Goal: Information Seeking & Learning: Check status

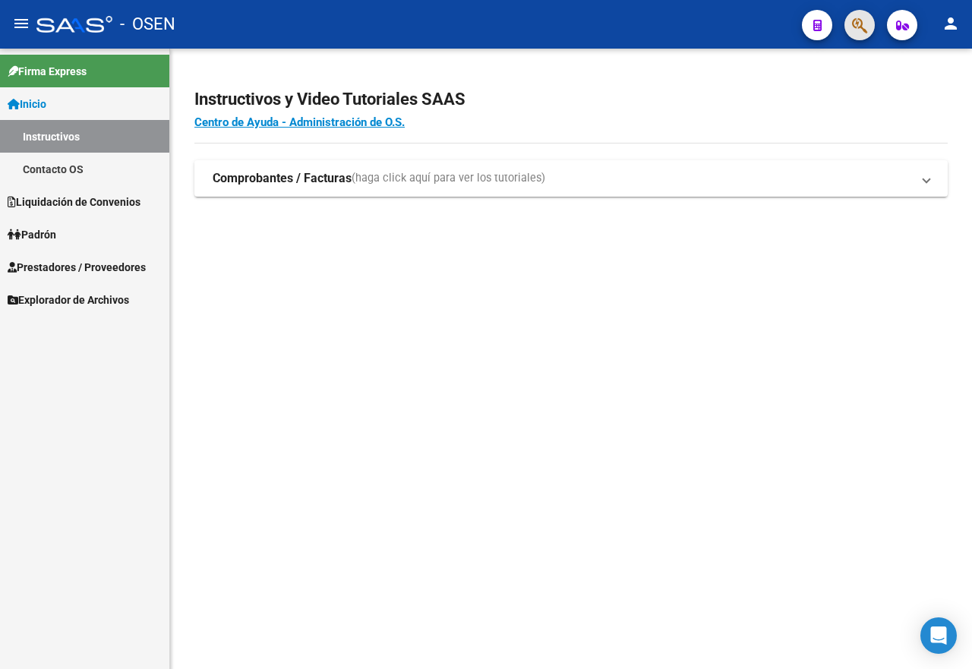
click at [850, 20] on button "button" at bounding box center [860, 25] width 30 height 30
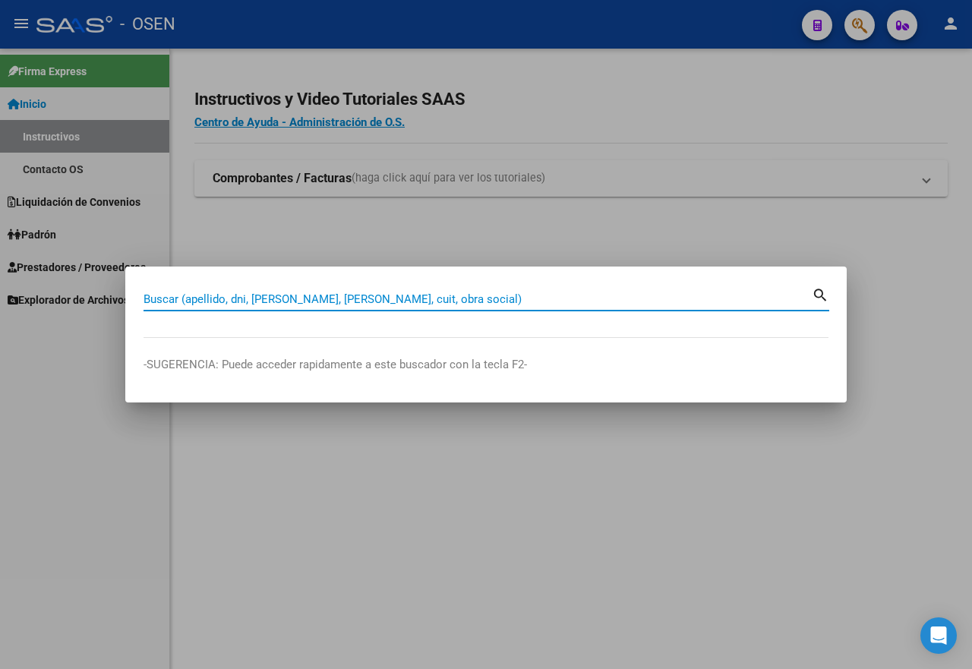
click at [194, 298] on input "Buscar (apellido, dni, [PERSON_NAME], [PERSON_NAME], cuit, obra social)" at bounding box center [478, 299] width 668 height 14
type input "27269207863"
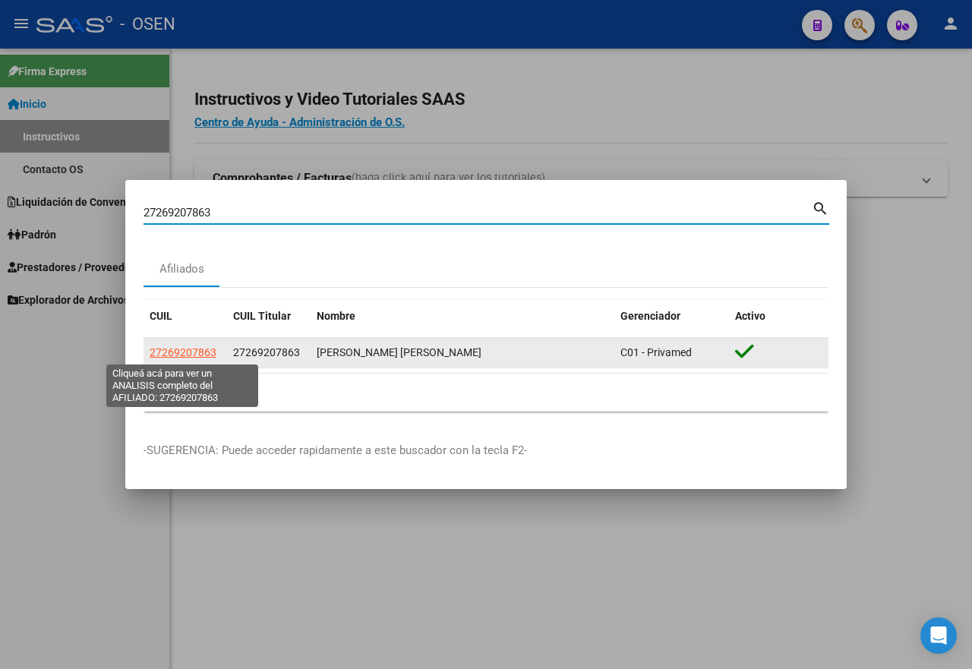
click at [209, 352] on span "27269207863" at bounding box center [183, 352] width 67 height 12
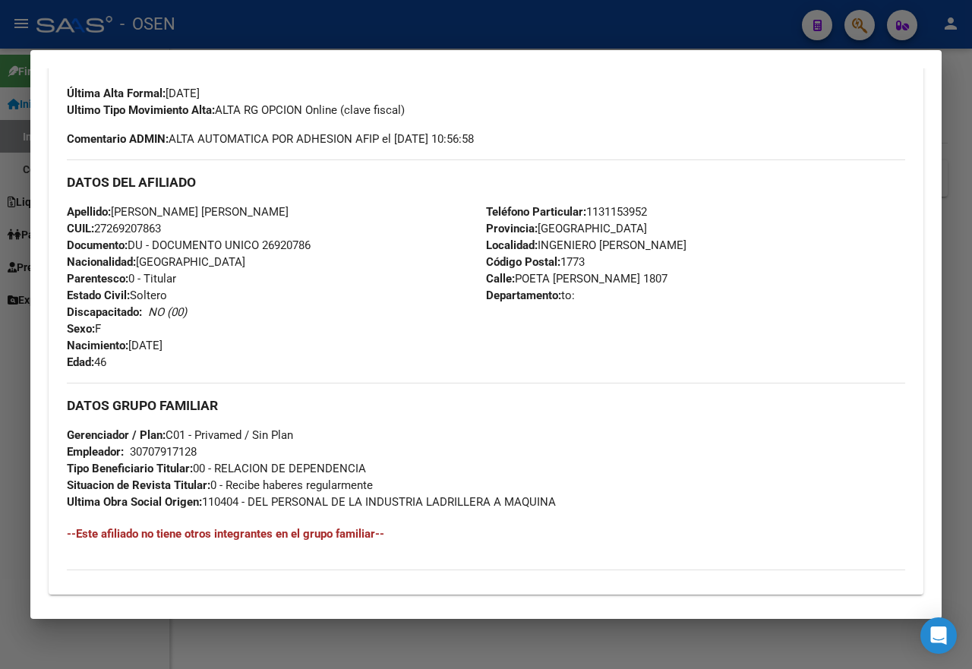
scroll to position [608, 0]
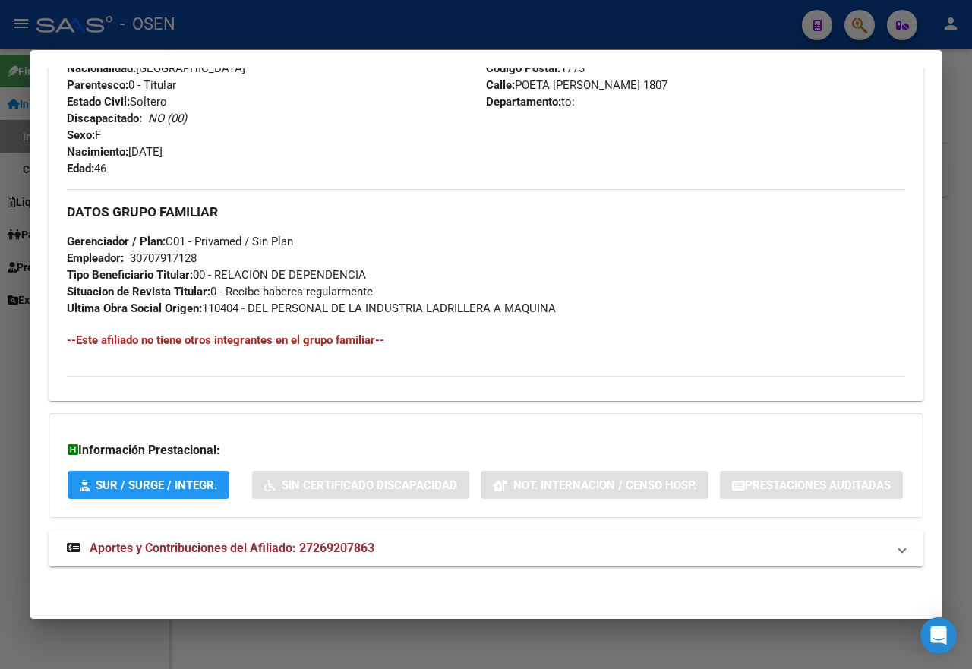
click at [232, 555] on span "Aportes y Contribuciones del Afiliado: 27269207863" at bounding box center [232, 548] width 285 height 14
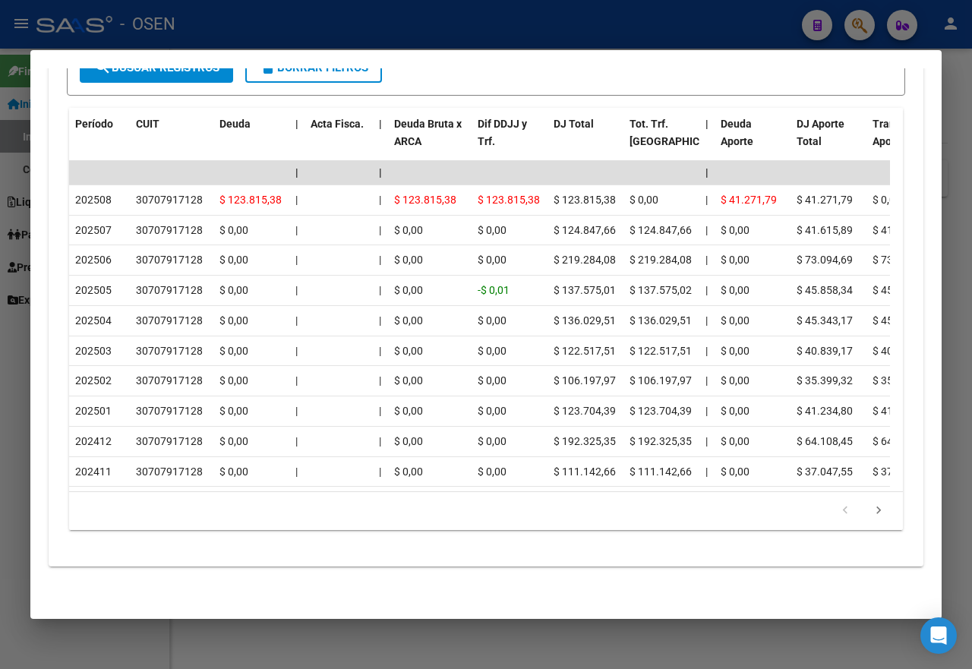
scroll to position [1399, 0]
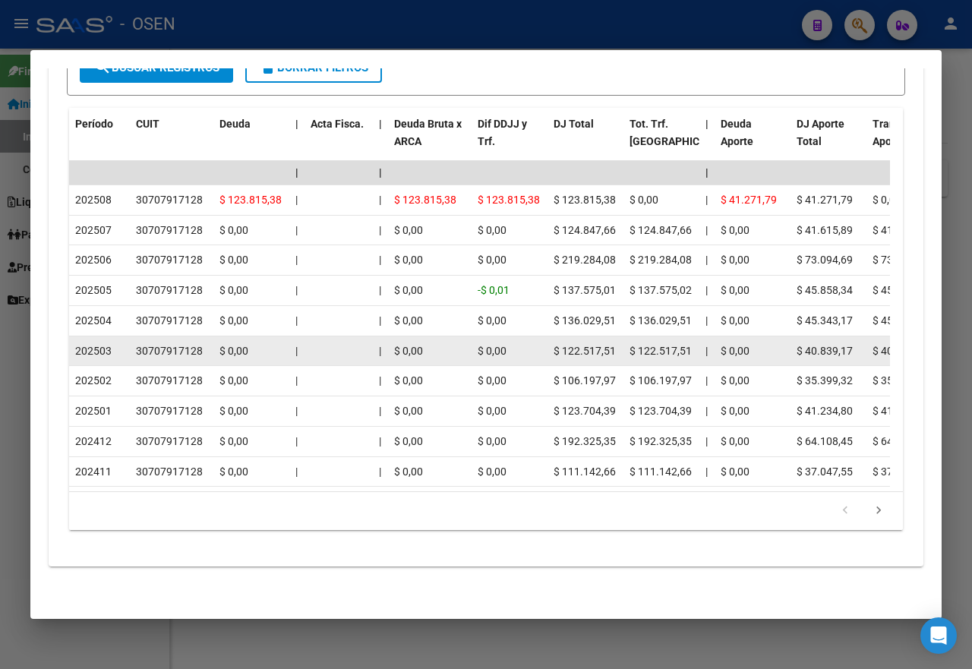
drag, startPoint x: 563, startPoint y: 210, endPoint x: 614, endPoint y: 324, distance: 125.5
click at [614, 324] on datatable-scroller "| | | | | | | | | | | | | 202508 30707917128 $ 123.815,38 | | $ 123.815,38 $ 12…" at bounding box center [479, 324] width 821 height 326
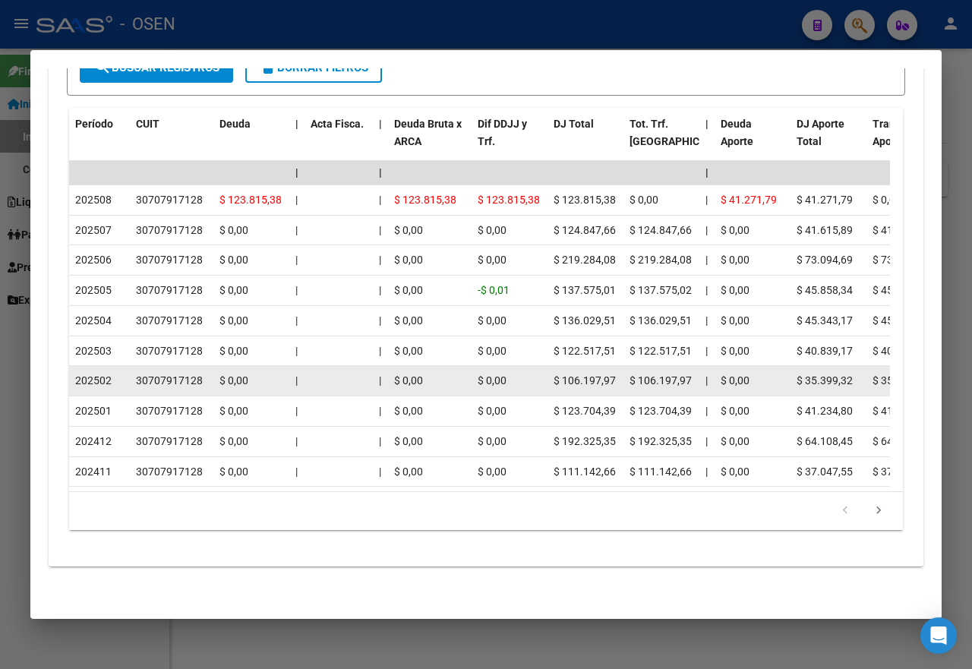
click at [603, 375] on span "$ 106.197,97" at bounding box center [585, 381] width 62 height 12
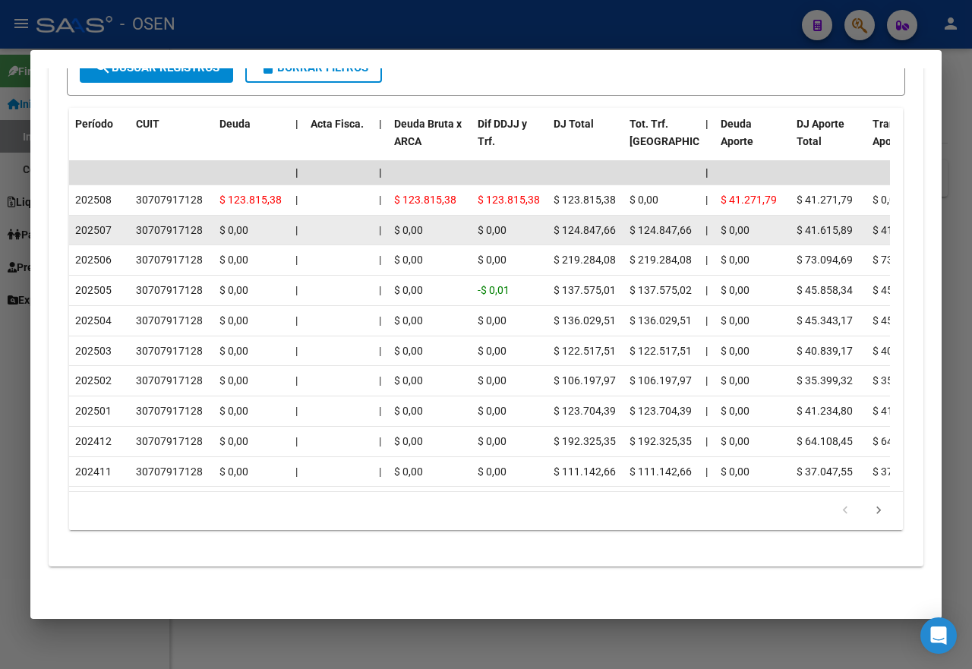
drag, startPoint x: 564, startPoint y: 210, endPoint x: 610, endPoint y: 209, distance: 46.4
click at [610, 224] on span "$ 124.847,66" at bounding box center [585, 230] width 62 height 12
click at [580, 224] on span "$ 124.847,66" at bounding box center [585, 230] width 62 height 12
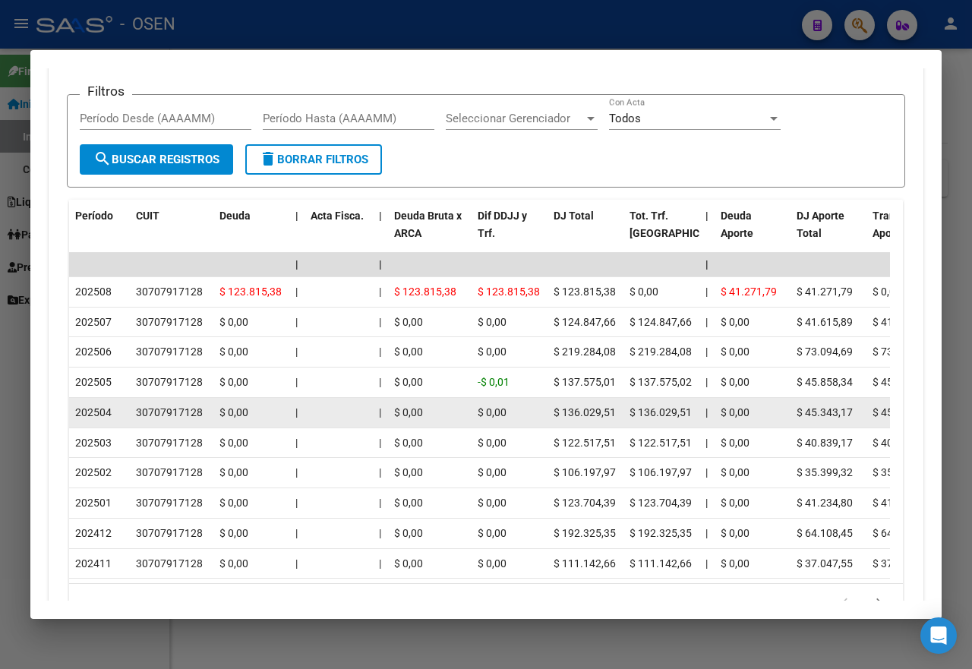
scroll to position [1323, 0]
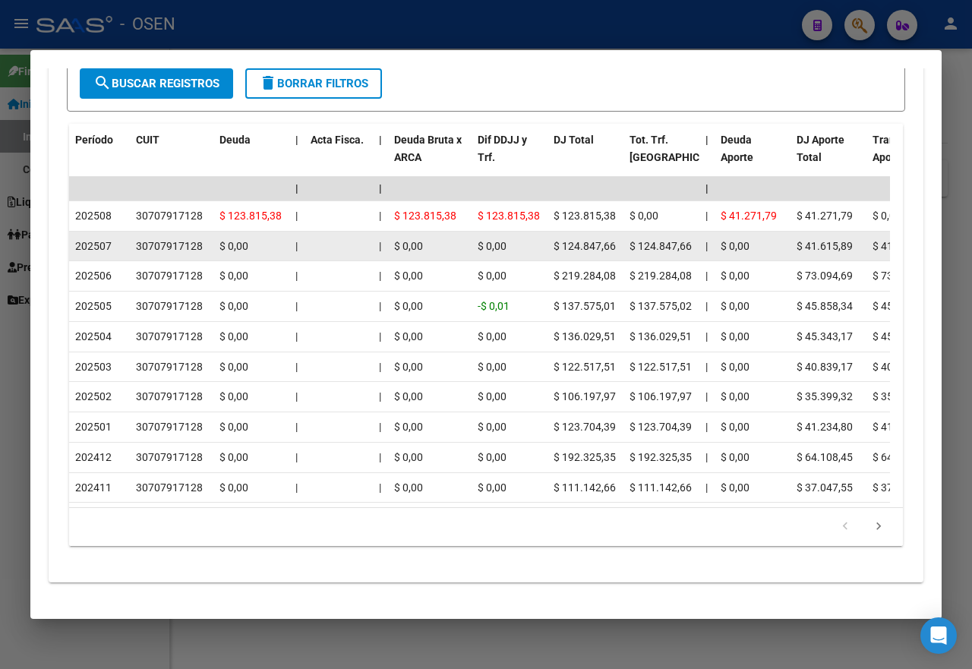
click at [581, 252] on span "$ 124.847,66" at bounding box center [585, 246] width 62 height 12
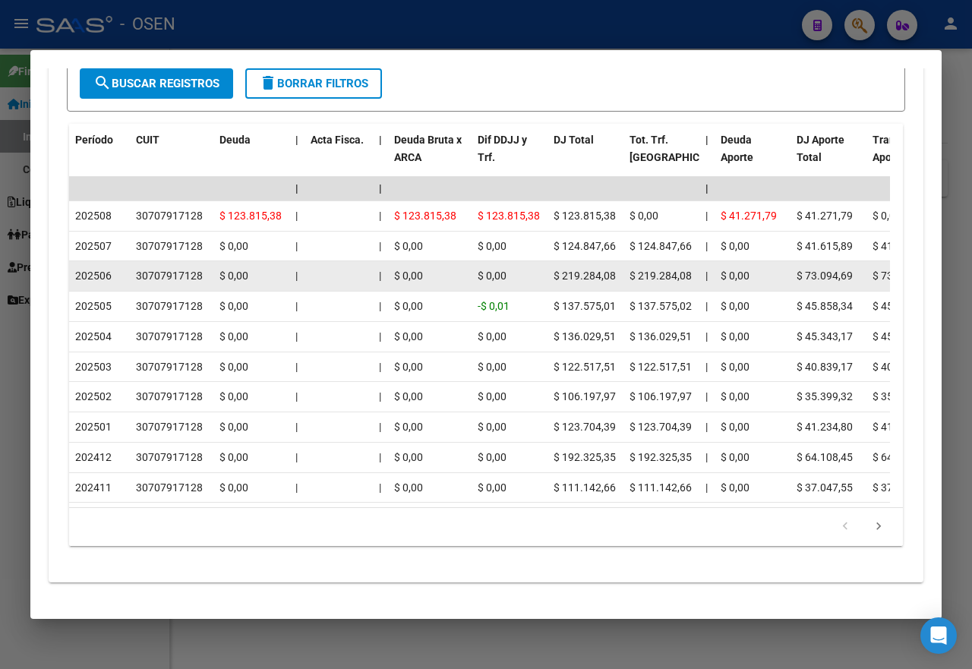
click at [586, 282] on span "$ 219.284,08" at bounding box center [585, 276] width 62 height 12
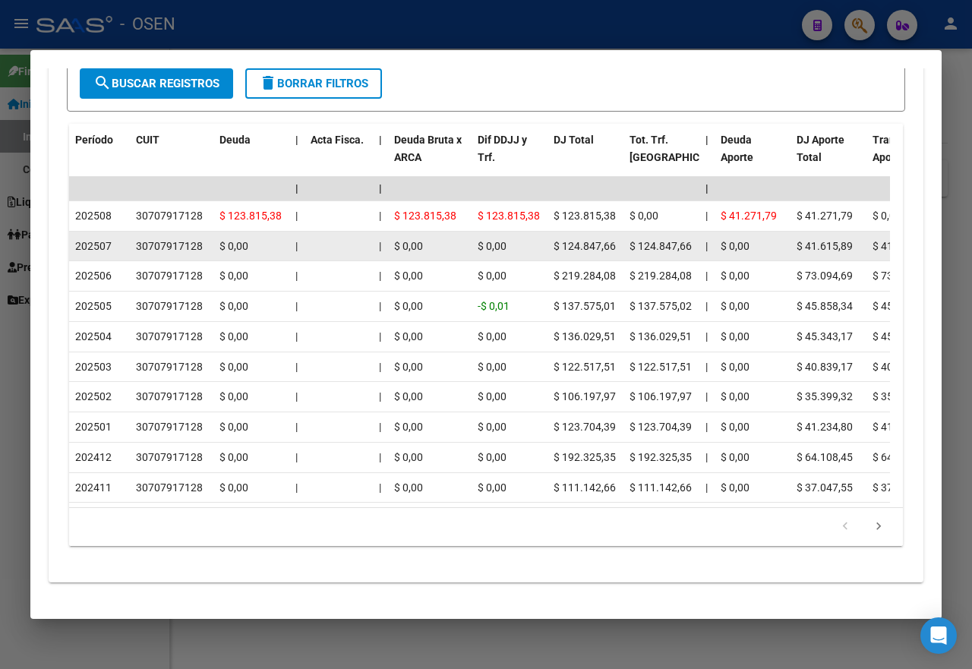
click at [588, 252] on span "$ 124.847,66" at bounding box center [585, 246] width 62 height 12
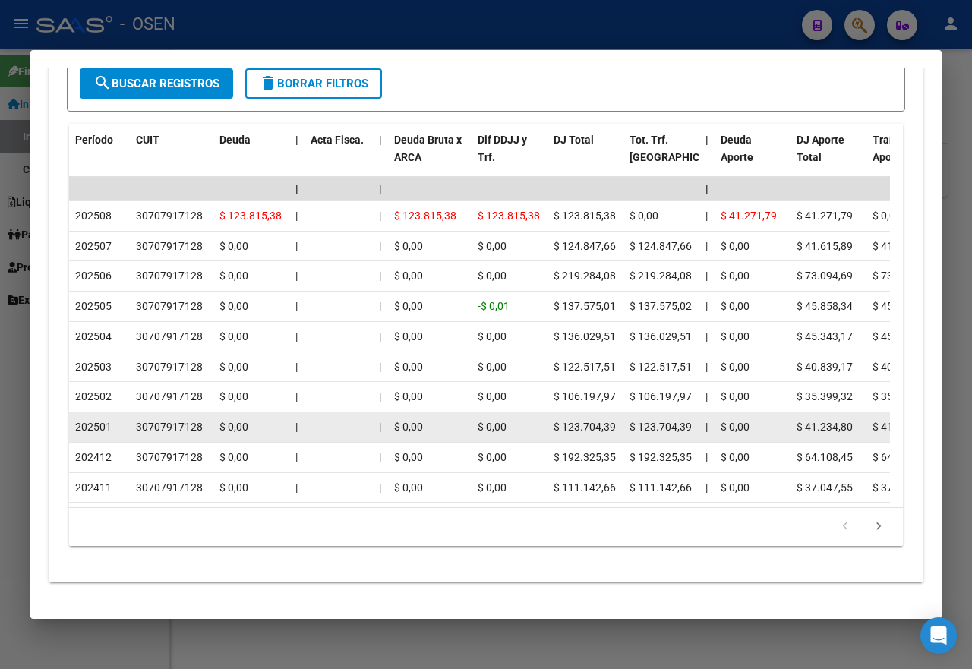
click at [613, 442] on datatable-body-cell "$ 123.704,39" at bounding box center [586, 427] width 76 height 30
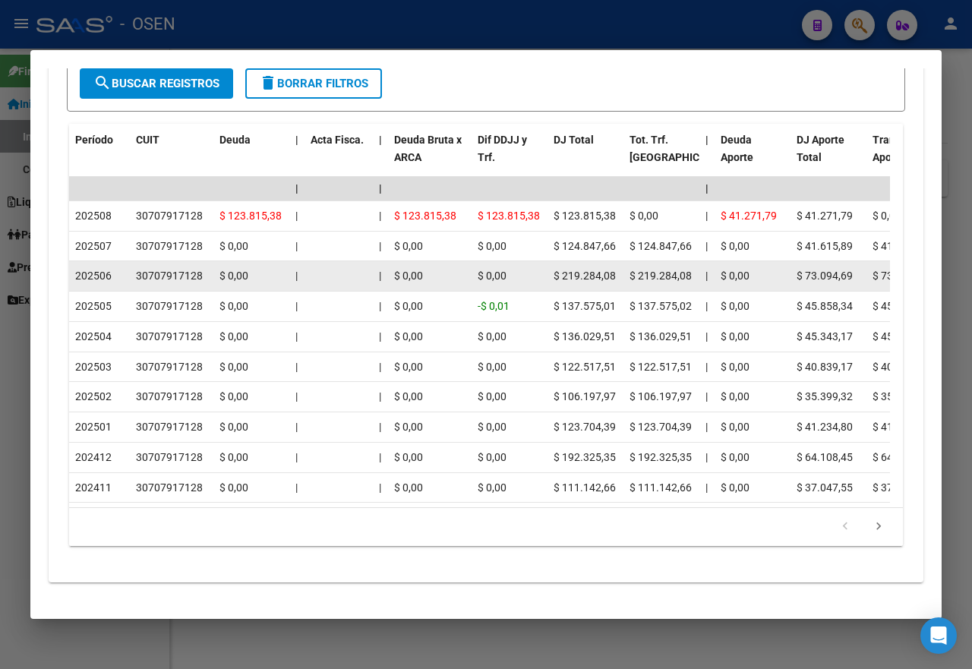
drag, startPoint x: 562, startPoint y: 538, endPoint x: 598, endPoint y: 304, distance: 236.7
click at [598, 304] on datatable-scroller "| | | | | | | | | | | | | 202508 30707917128 $ 123.815,38 | | $ 123.815,38 $ 12…" at bounding box center [479, 340] width 821 height 326
click at [543, 291] on datatable-body-cell "$ 0,00" at bounding box center [510, 276] width 76 height 30
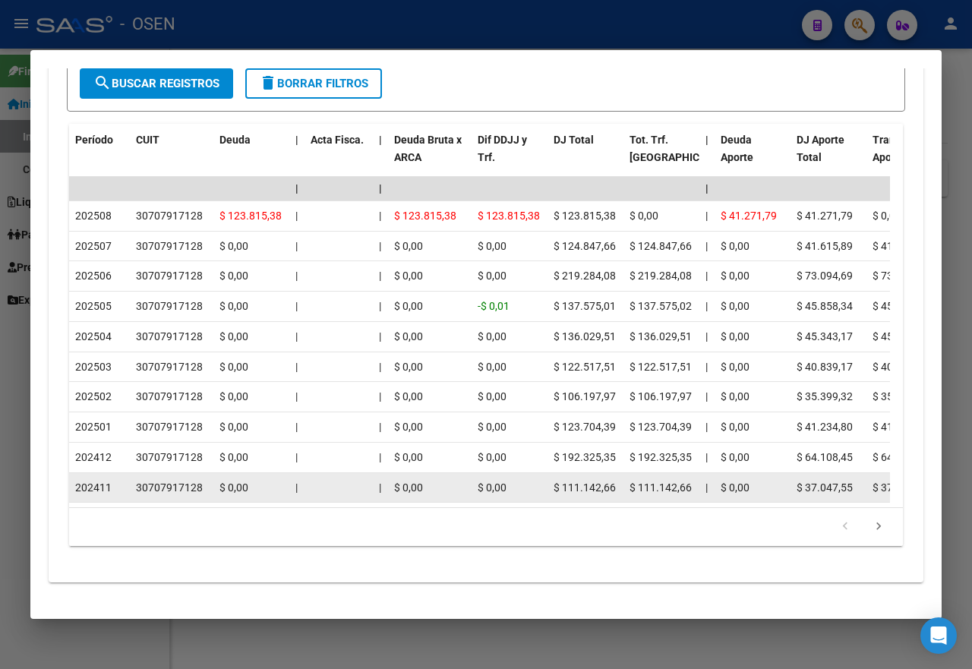
drag, startPoint x: 561, startPoint y: 286, endPoint x: 624, endPoint y: 526, distance: 248.2
click at [624, 503] on datatable-scroller "| | | | | | | | | | | | | 202508 30707917128 $ 123.815,38 | | $ 123.815,38 $ 12…" at bounding box center [479, 340] width 821 height 326
drag, startPoint x: 76, startPoint y: 287, endPoint x: 712, endPoint y: 536, distance: 682.6
click at [712, 503] on datatable-scroller "| | | | | | | | | | | | | 202508 30707917128 $ 123.815,38 | | $ 123.815,38 $ 12…" at bounding box center [479, 340] width 821 height 326
copy datatable-scroller "506679 35806629916 $ 0,56 | | $ 7,53 $ 7,01 $ 058.839,05 $ 320.104,02 | $ 9,56 …"
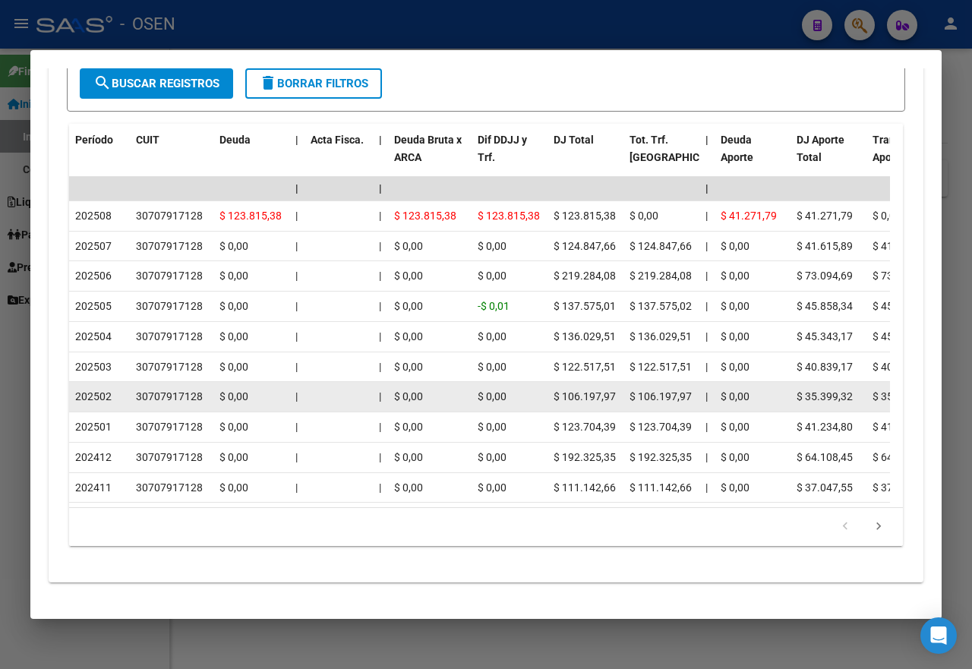
click at [624, 412] on datatable-body-cell "$ 106.197,97" at bounding box center [662, 397] width 76 height 30
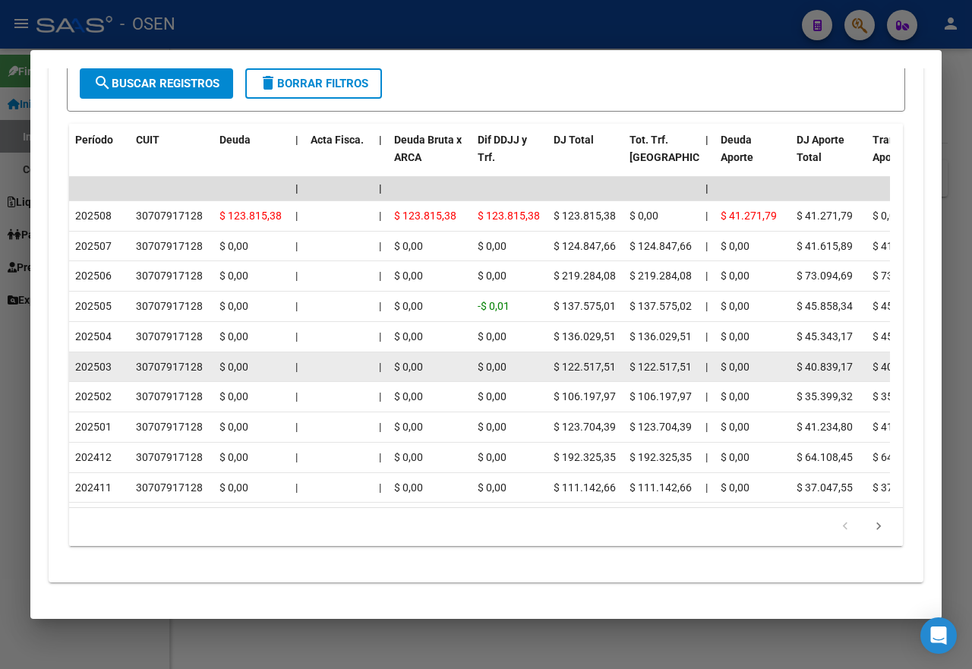
drag, startPoint x: 505, startPoint y: 389, endPoint x: 342, endPoint y: 424, distance: 167.0
click at [342, 382] on datatable-body-cell at bounding box center [339, 367] width 68 height 30
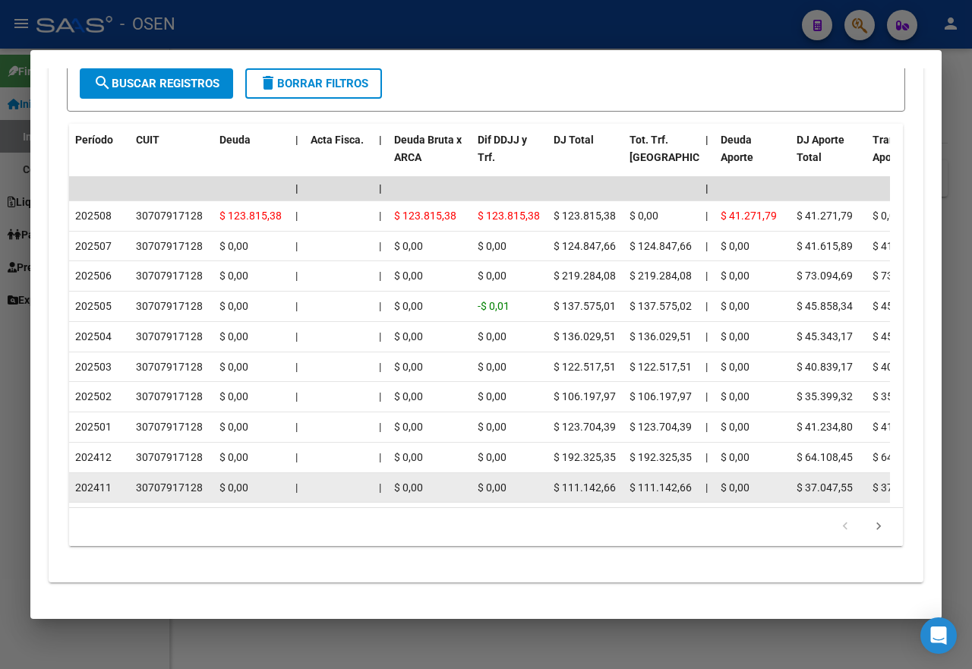
drag, startPoint x: 74, startPoint y: 286, endPoint x: 771, endPoint y: 534, distance: 739.3
click at [771, 503] on datatable-scroller "| | | | | | | | | | | | | 202508 30707917128 $ 123.815,38 | | $ 123.815,38 $ 12…" at bounding box center [479, 340] width 821 height 326
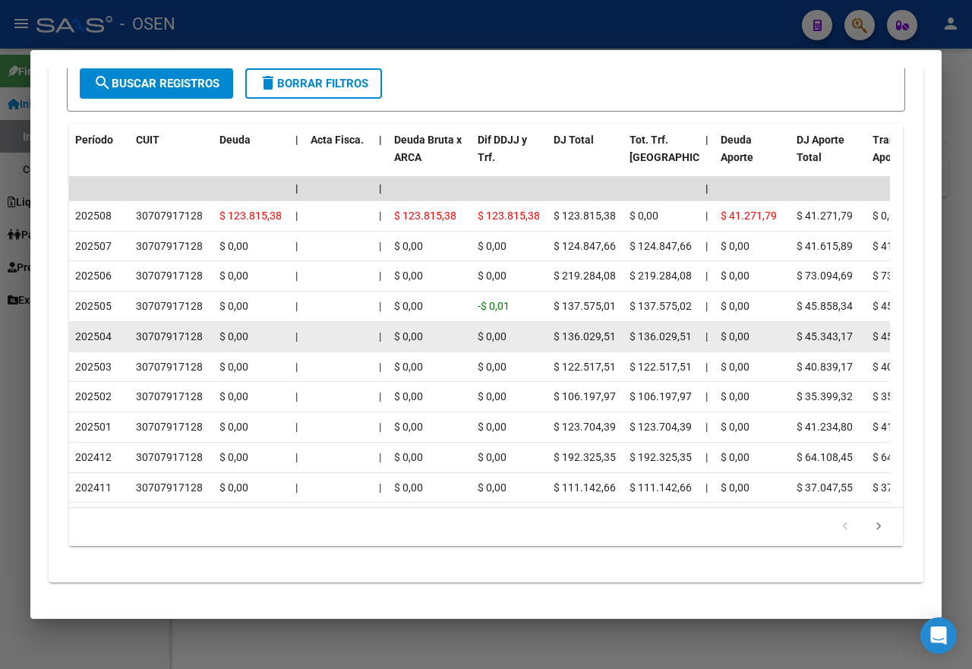
drag, startPoint x: 583, startPoint y: 460, endPoint x: 624, endPoint y: 364, distance: 104.8
click at [624, 352] on datatable-body-cell "$ 136.029,51" at bounding box center [662, 337] width 76 height 30
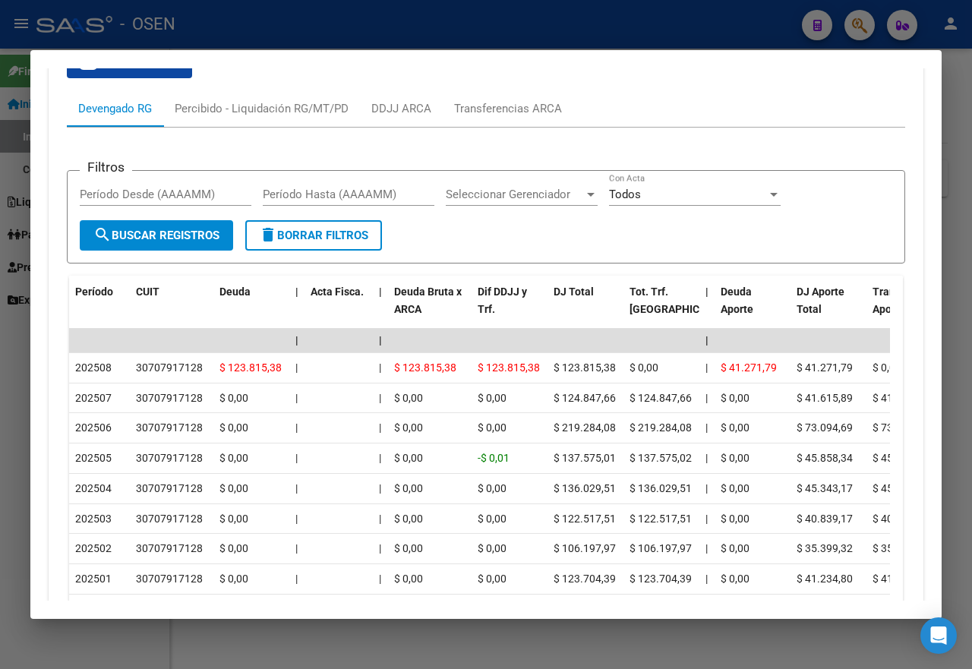
scroll to position [1399, 0]
